Goal: Use online tool/utility: Utilize a website feature to perform a specific function

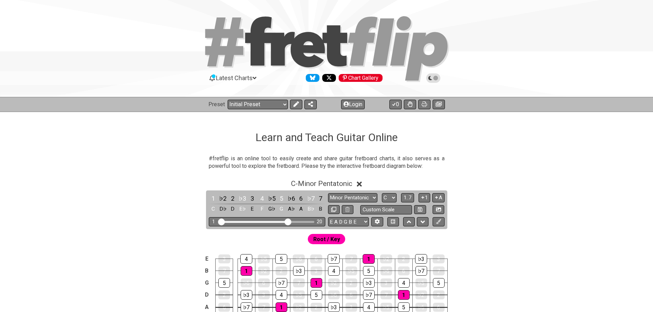
drag, startPoint x: 259, startPoint y: 221, endPoint x: 287, endPoint y: 223, distance: 28.1
click at [287, 221] on input "Visible fret range" at bounding box center [266, 221] width 97 height 0
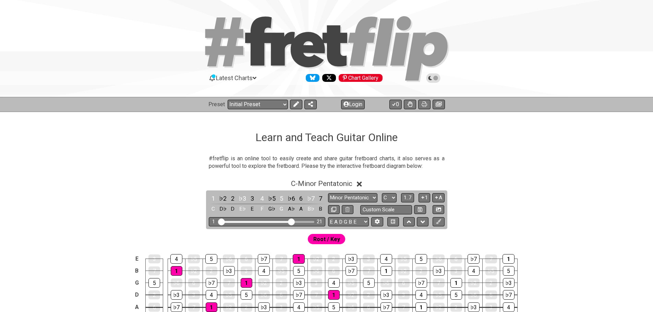
drag, startPoint x: 289, startPoint y: 221, endPoint x: 292, endPoint y: 221, distance: 3.5
click at [292, 221] on input "Visible fret range" at bounding box center [266, 221] width 97 height 0
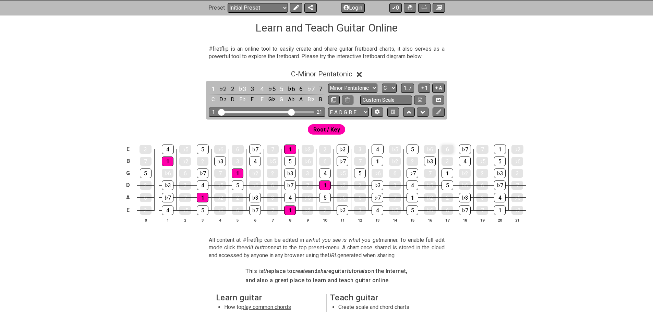
scroll to position [103, 0]
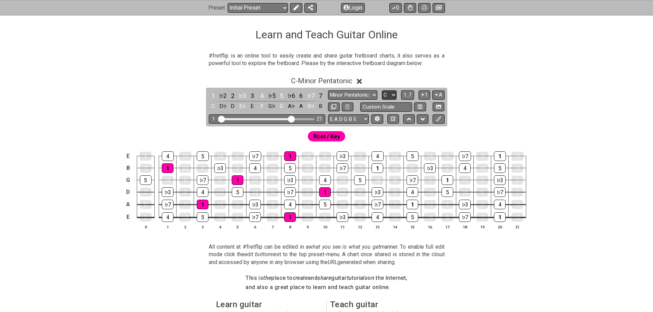
click at [388, 94] on select "A♭ A A♯ B♭ B C C♯ D♭ D D♯ E♭ E F F♯ G♭ G G♯" at bounding box center [389, 95] width 15 height 9
select select "E"
click at [382, 91] on select "A♭ A A♯ B♭ B C C♯ D♭ D D♯ E♭ E F F♯ G♭ G G♯" at bounding box center [389, 95] width 15 height 9
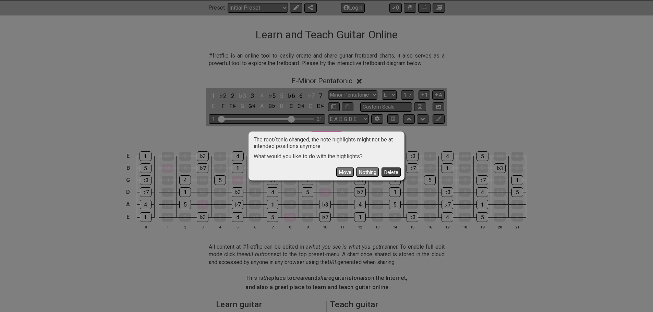
click at [385, 174] on button "Delete" at bounding box center [391, 172] width 19 height 9
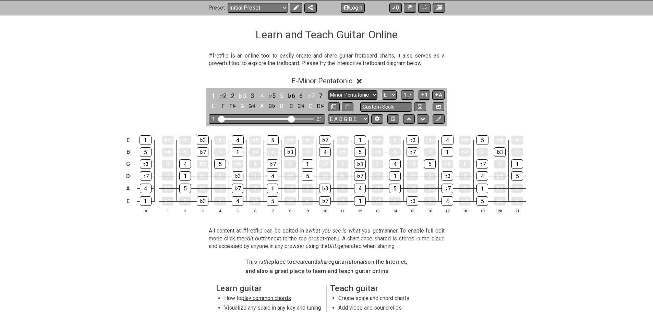
click at [363, 97] on select "Minor Pentatonic Click to edit Minor Pentatonic Major Pentatonic Minor Blues Ma…" at bounding box center [352, 95] width 49 height 9
select select "Major 7th"
click at [328, 91] on select "Minor Pentatonic Click to edit Minor Pentatonic Major Pentatonic Minor Blues Ma…" at bounding box center [352, 95] width 49 height 9
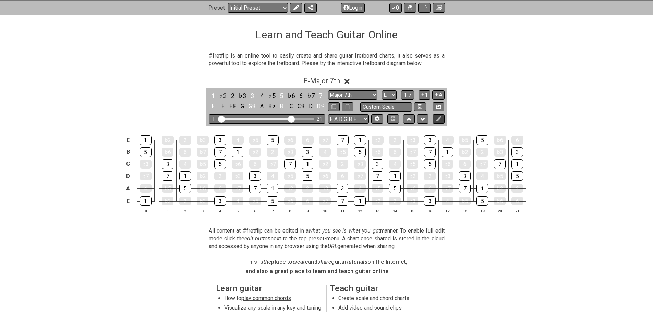
click at [438, 120] on icon at bounding box center [438, 118] width 5 height 5
click at [296, 9] on icon at bounding box center [295, 7] width 5 height 5
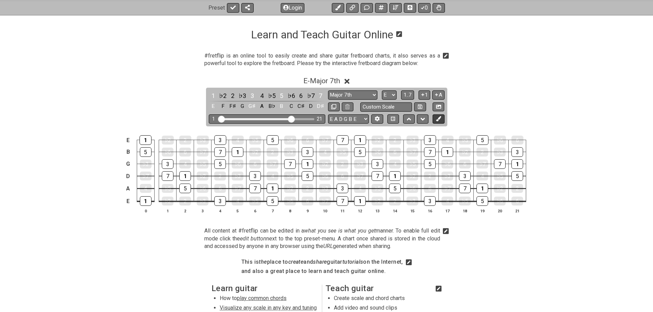
click at [441, 122] on button at bounding box center [439, 118] width 12 height 9
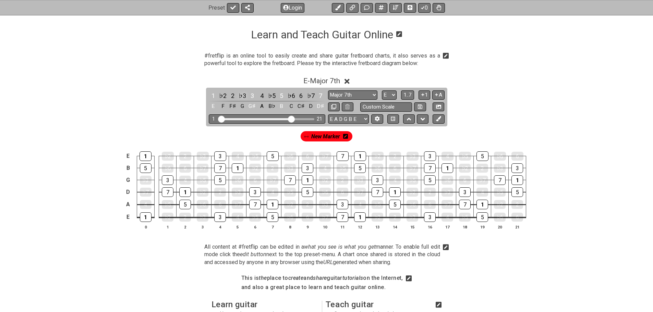
click at [240, 94] on div "♭3" at bounding box center [242, 95] width 9 height 9
click at [241, 95] on div "♭3" at bounding box center [242, 95] width 9 height 9
click at [369, 139] on div "New Marker" at bounding box center [326, 134] width 535 height 16
click at [314, 136] on span "New Marker" at bounding box center [325, 137] width 29 height 10
click at [242, 94] on div "♭3" at bounding box center [242, 95] width 9 height 9
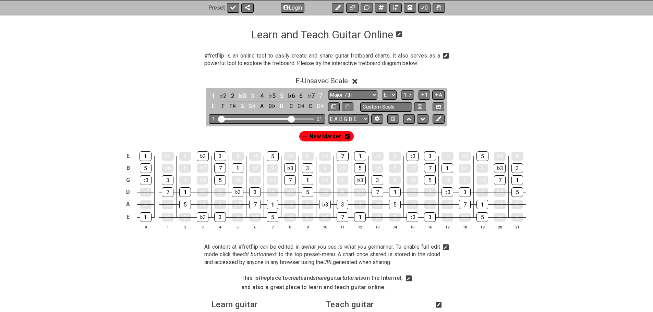
click at [242, 96] on div "♭3" at bounding box center [242, 95] width 9 height 9
click at [242, 96] on div "♯2" at bounding box center [242, 95] width 9 height 9
click at [301, 96] on div "6" at bounding box center [301, 95] width 9 height 9
click at [326, 139] on span "New Marker" at bounding box center [326, 137] width 32 height 10
click at [241, 96] on div "♯2" at bounding box center [242, 95] width 9 height 9
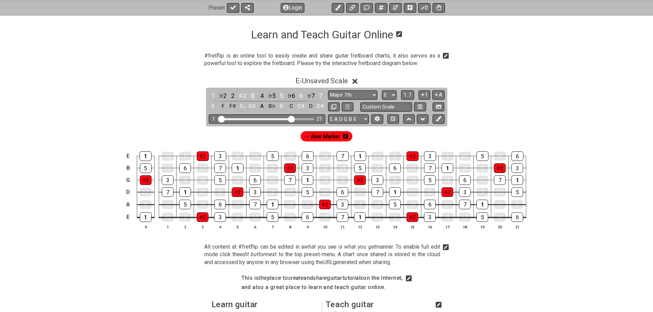
click at [250, 96] on div "3" at bounding box center [252, 95] width 9 height 9
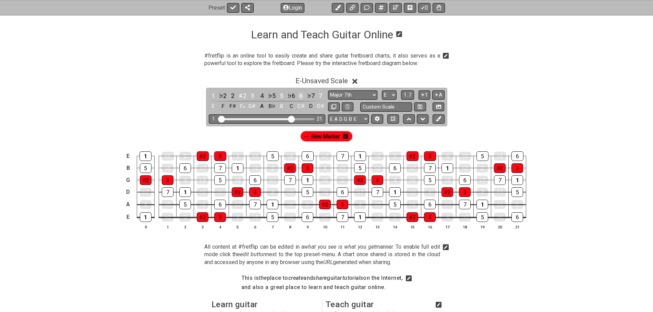
click at [299, 95] on div "6" at bounding box center [301, 95] width 9 height 9
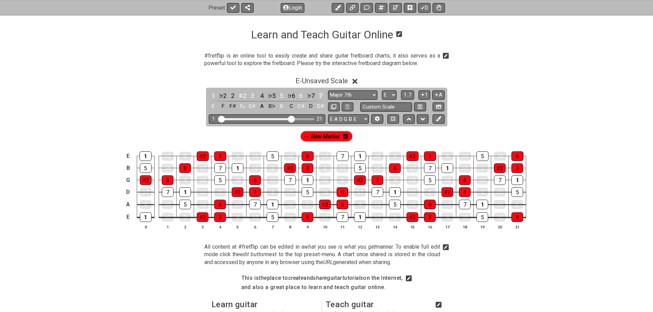
click at [318, 95] on div "7" at bounding box center [320, 95] width 9 height 9
